Goal: Information Seeking & Learning: Learn about a topic

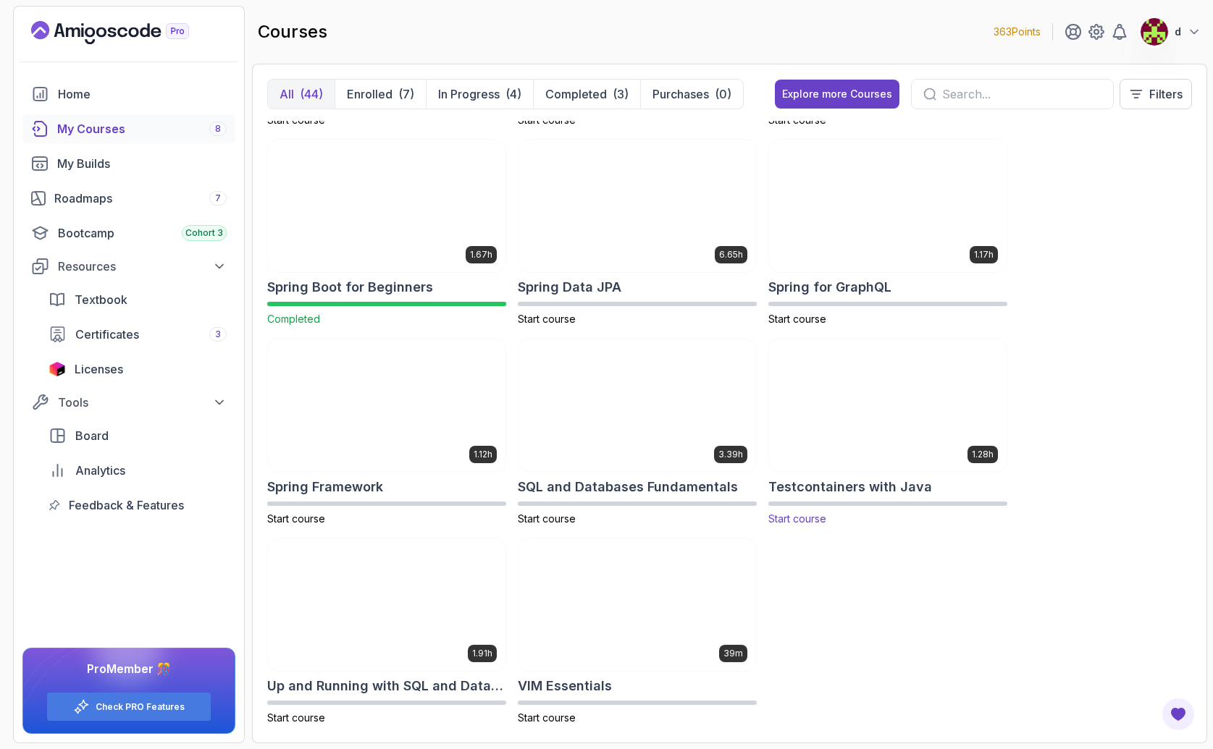
scroll to position [2391, 0]
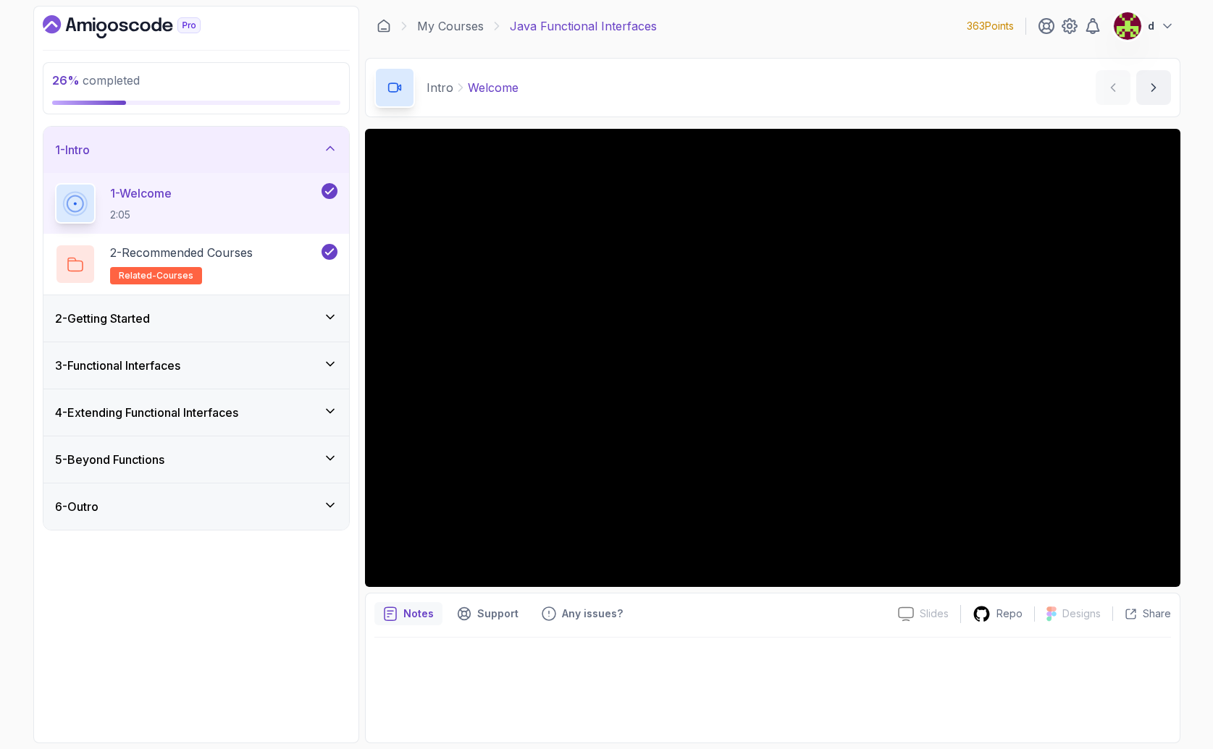
click at [194, 318] on div "2 - Getting Started" at bounding box center [196, 318] width 282 height 17
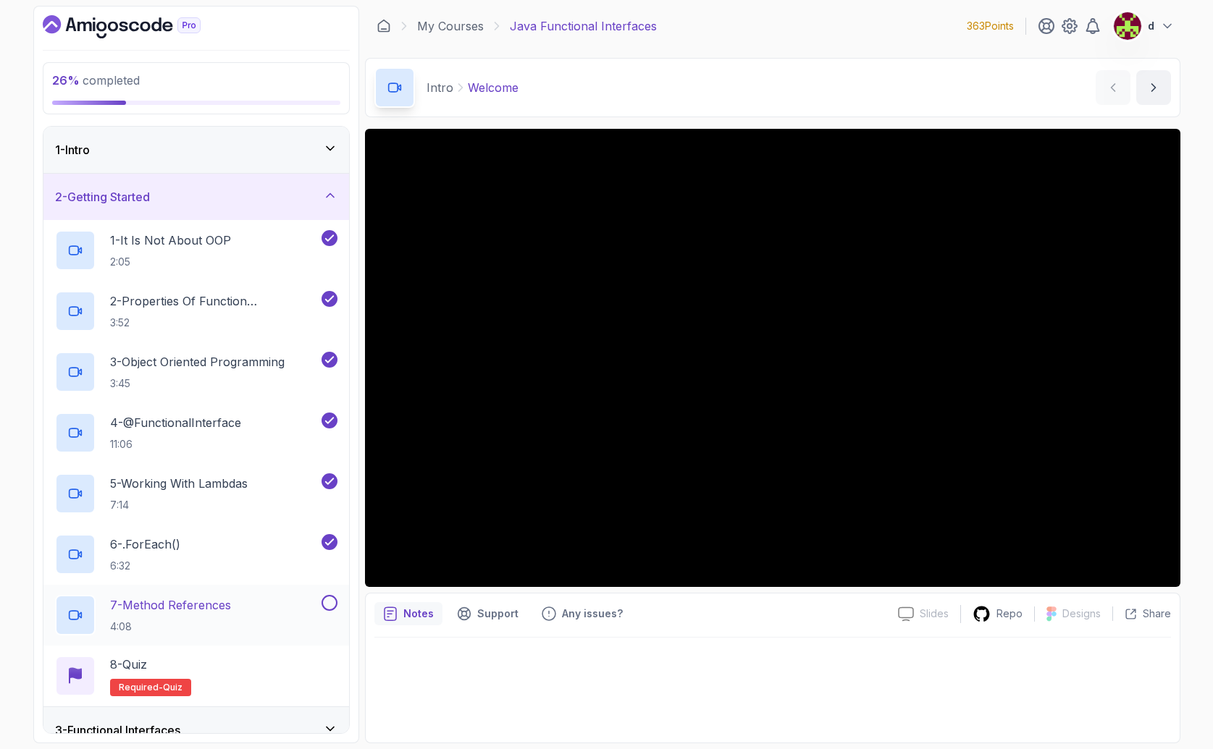
click at [230, 616] on h2 "7 - Method References 4:08" at bounding box center [170, 616] width 121 height 38
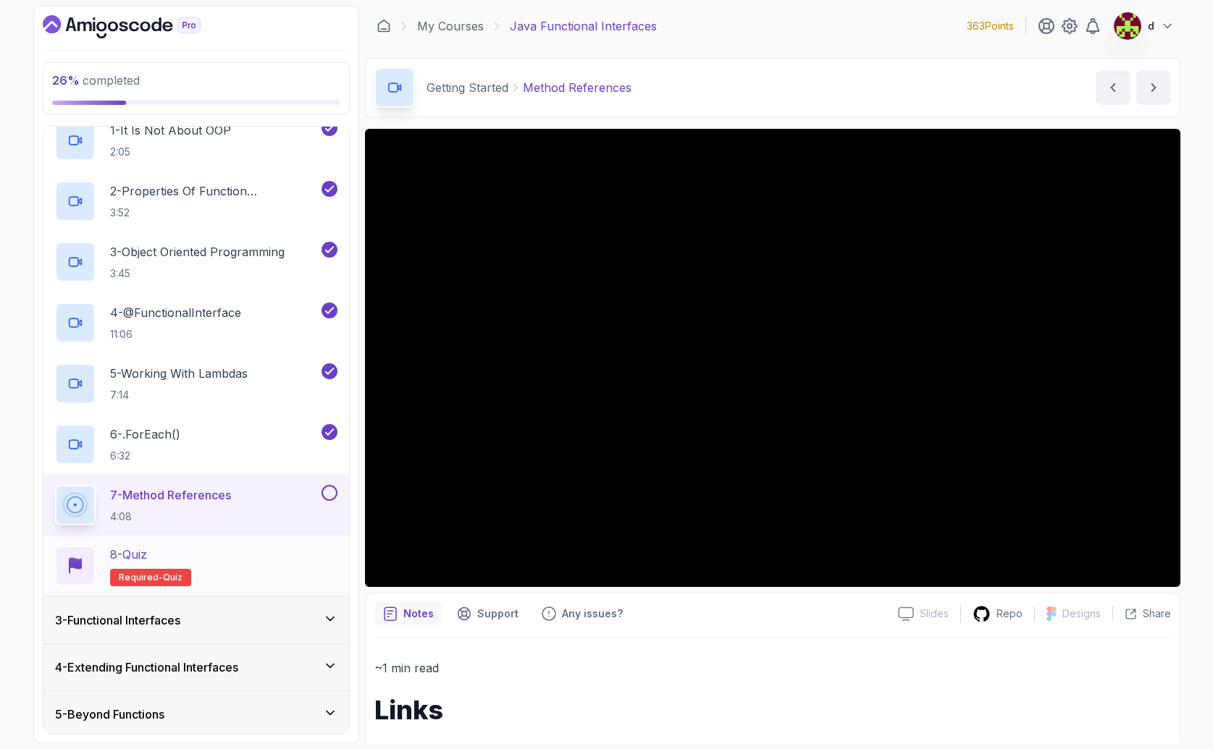
scroll to position [161, 0]
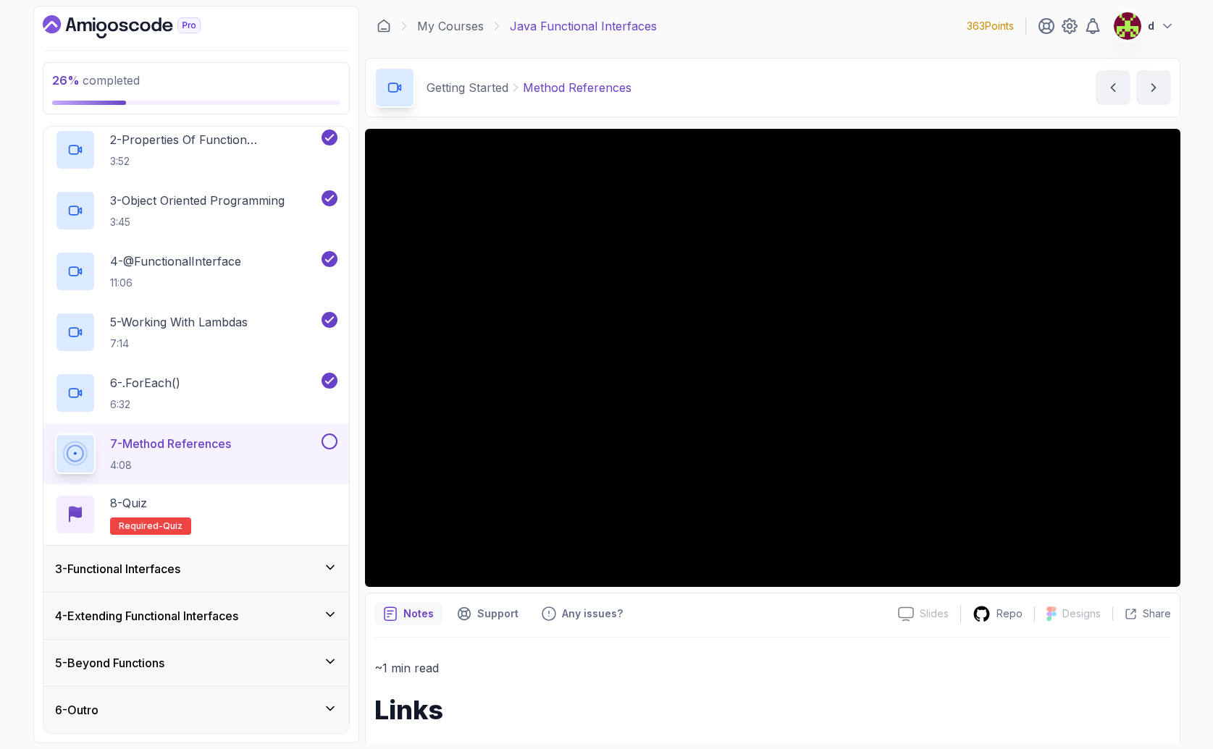
click at [235, 560] on div "3 - Functional Interfaces" at bounding box center [196, 568] width 282 height 17
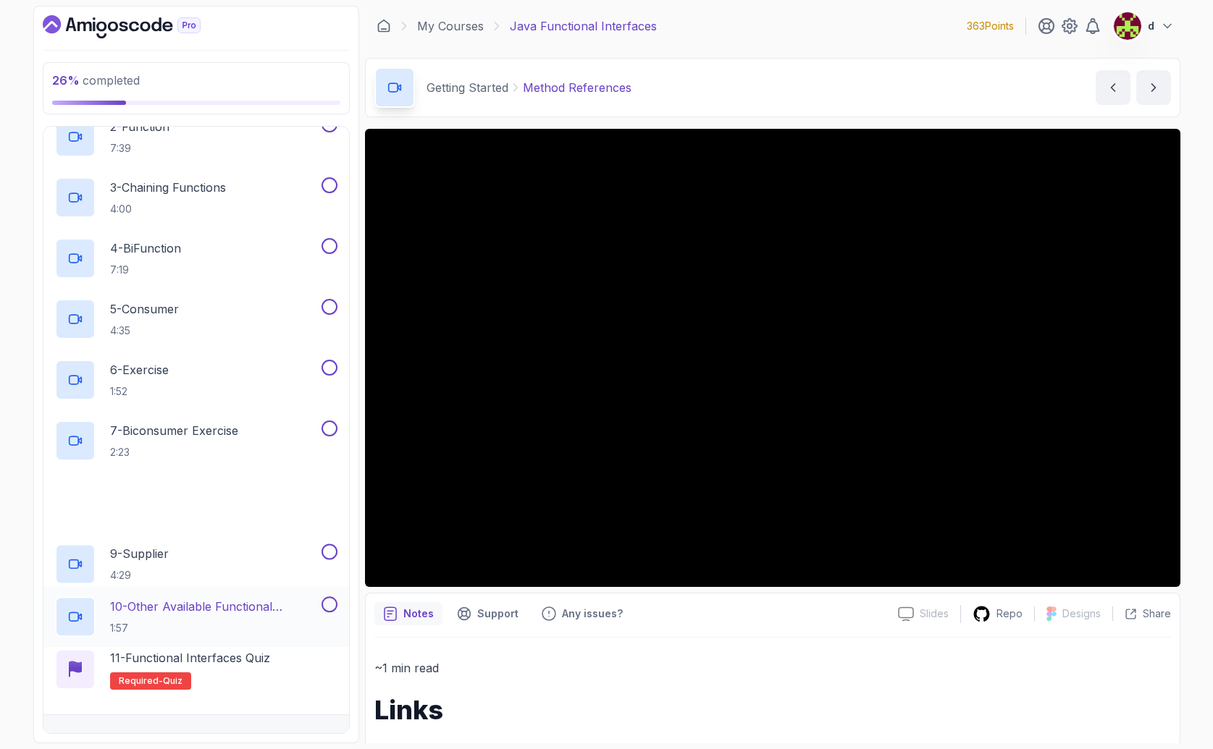
scroll to position [344, 0]
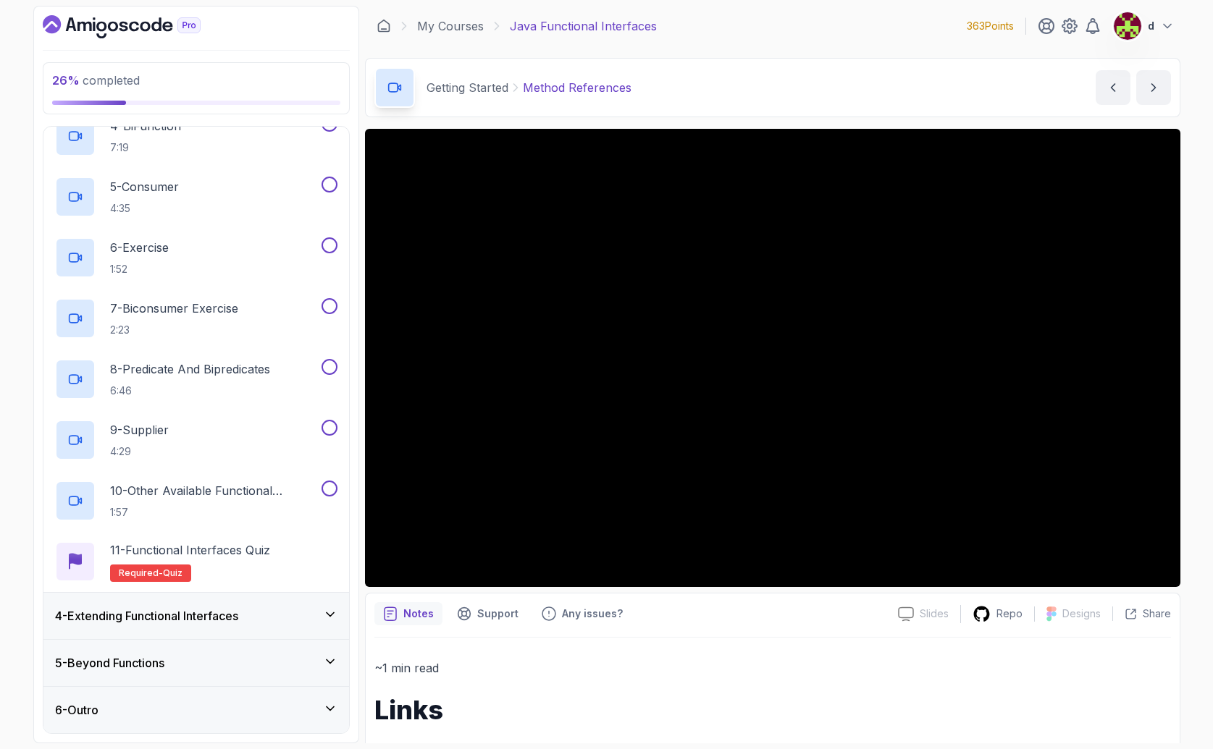
click at [238, 620] on h3 "4 - Extending Functional Interfaces" at bounding box center [146, 615] width 183 height 17
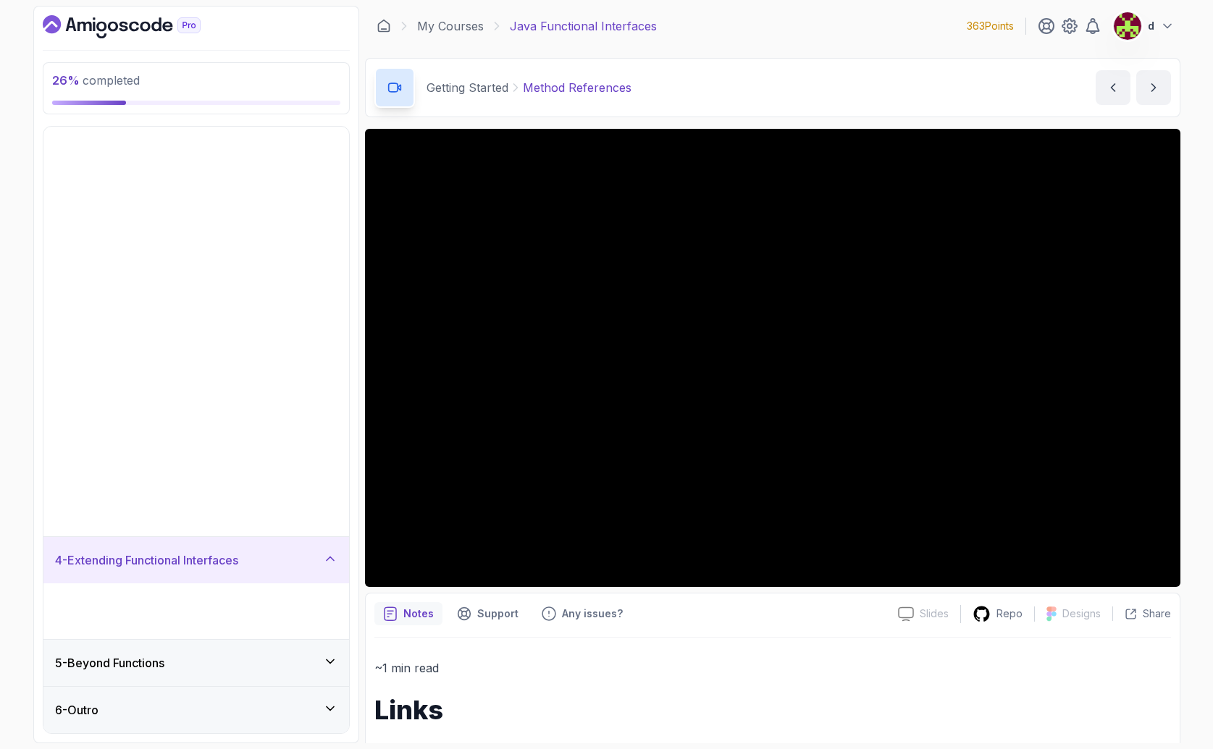
scroll to position [0, 0]
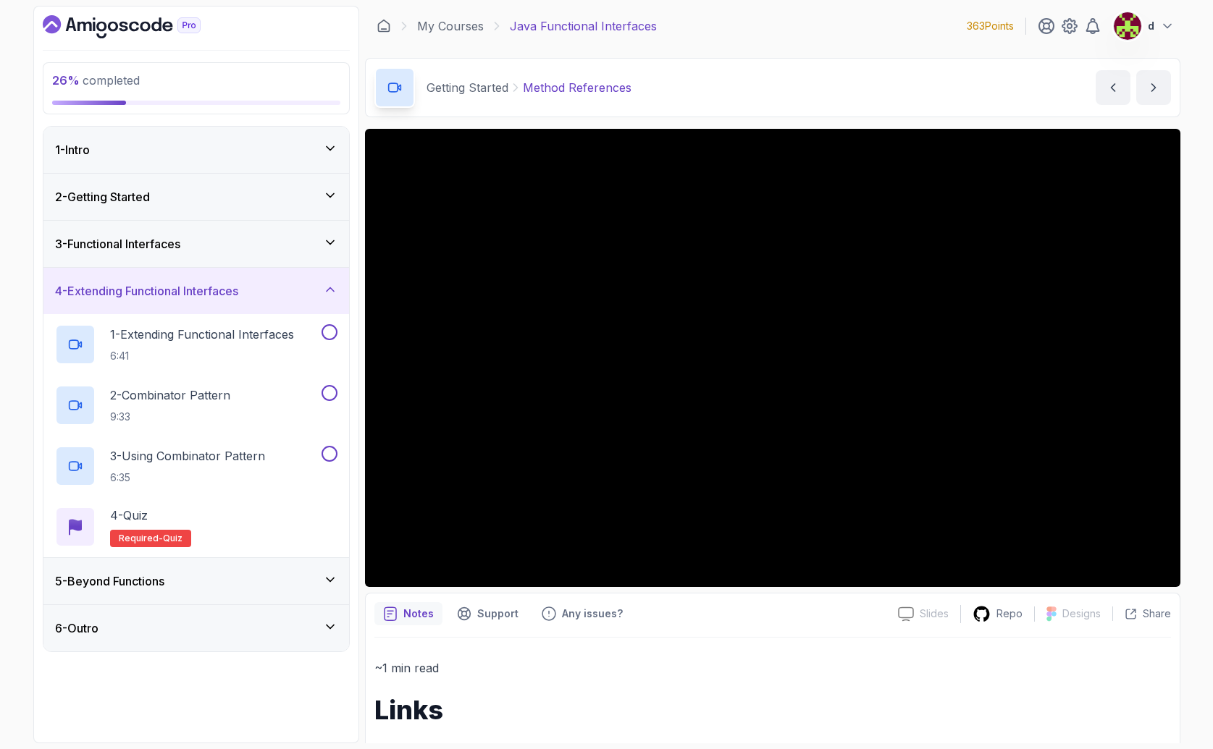
click at [153, 241] on h3 "3 - Functional Interfaces" at bounding box center [117, 243] width 125 height 17
